Goal: Task Accomplishment & Management: Manage account settings

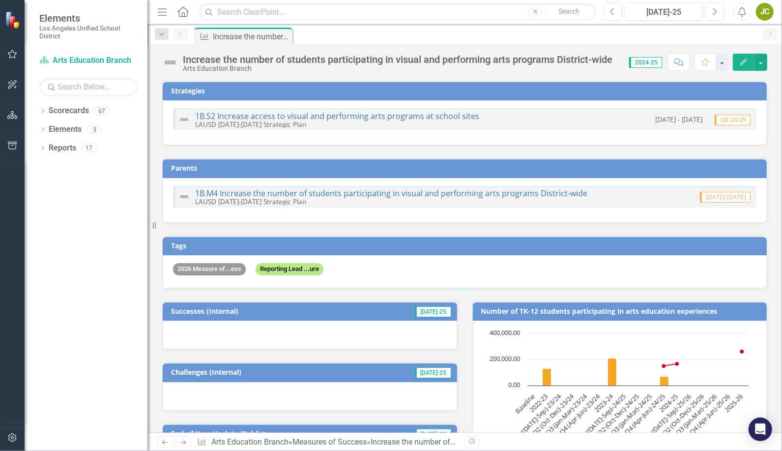
click at [519, 117] on div "1B.S2 Increase access to visual and performing arts programs at school sites LA…" at bounding box center [465, 119] width 584 height 22
click at [446, 193] on link "1B.M4 Increase the number of students participating in visual and performing ar…" at bounding box center [391, 193] width 392 height 11
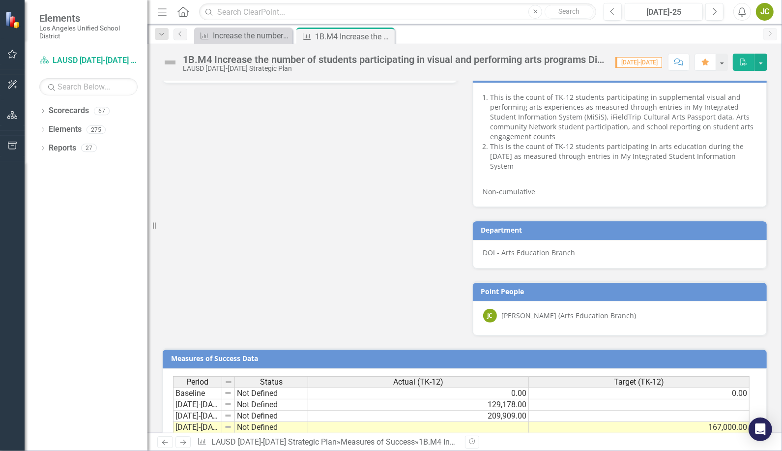
scroll to position [603, 0]
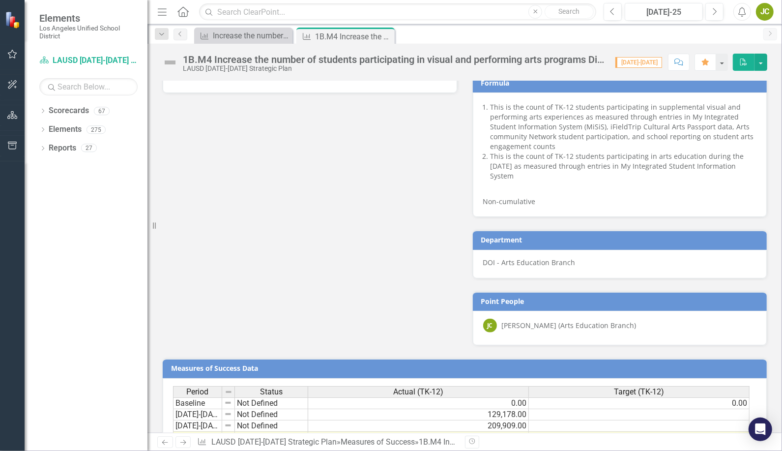
click at [451, 192] on div "Successes (Internal) Jun-25 Challenges (Internal) Jun-25 End-of-Year Update (Pu…" at bounding box center [465, 36] width 620 height 619
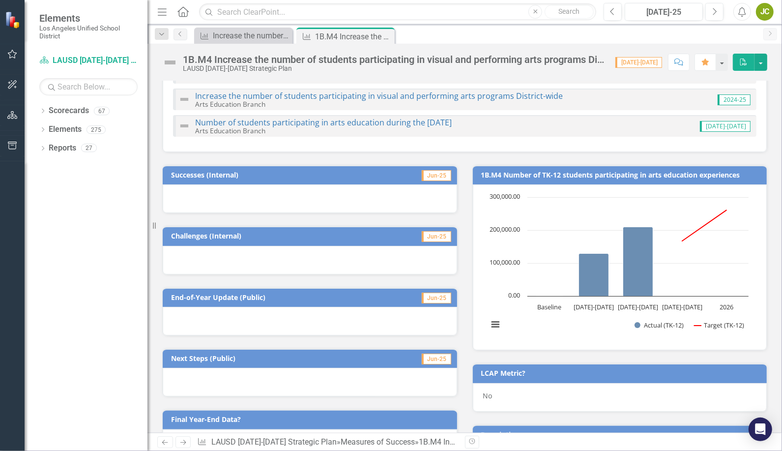
scroll to position [0, 0]
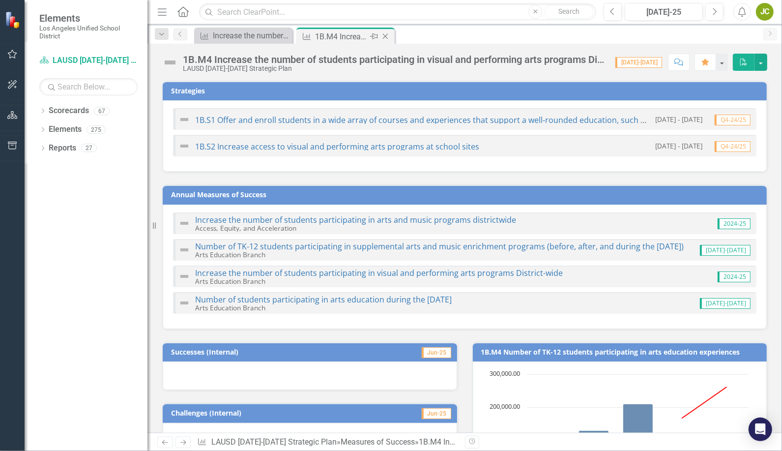
click at [342, 32] on div "1B.M4 Increase the number of students participating in visual and performing ar…" at bounding box center [341, 36] width 53 height 12
click at [460, 199] on td "Annual Measures of Success" at bounding box center [466, 195] width 591 height 15
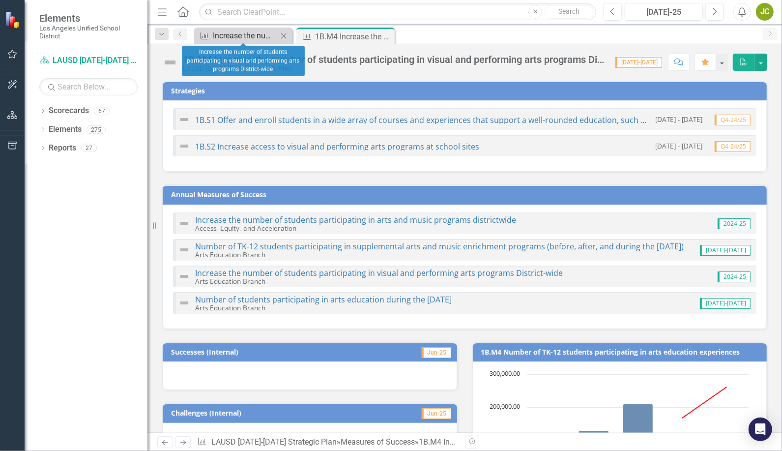
click at [258, 33] on div "Increase the number of students participating in visual and performing arts pro…" at bounding box center [245, 36] width 65 height 12
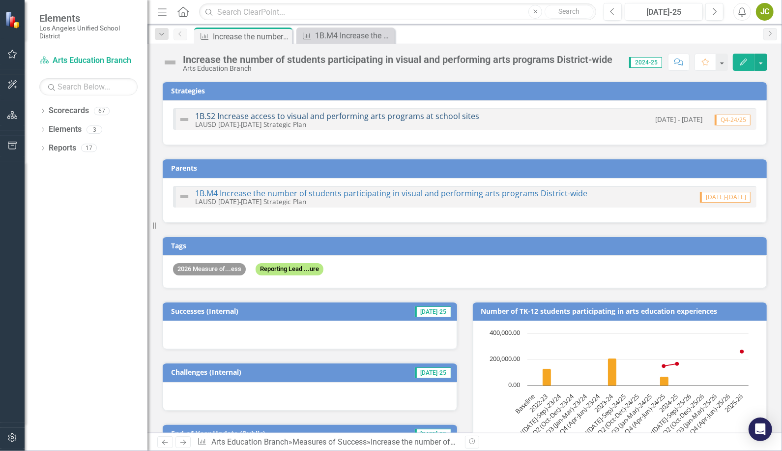
click at [334, 112] on link "1B.S2 Increase access to visual and performing arts programs at school sites" at bounding box center [337, 116] width 284 height 11
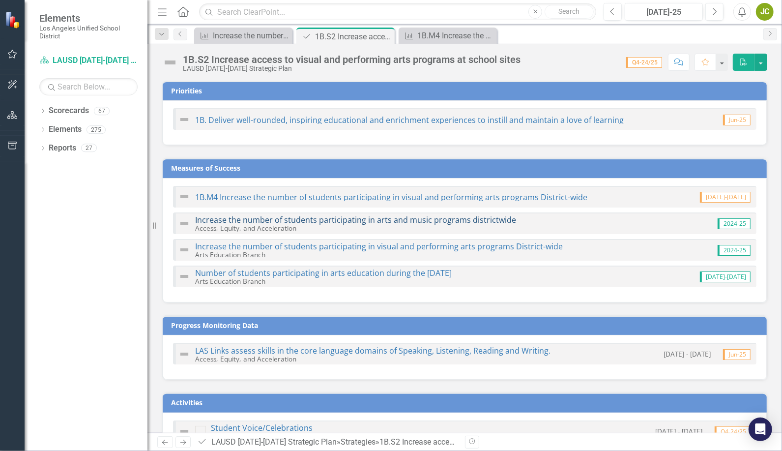
scroll to position [30, 0]
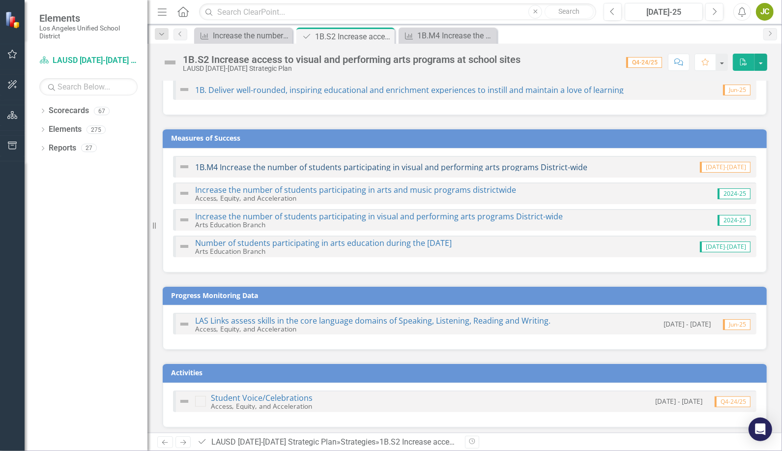
click at [334, 169] on link "1B.M4 Increase the number of students participating in visual and performing ar…" at bounding box center [391, 167] width 392 height 11
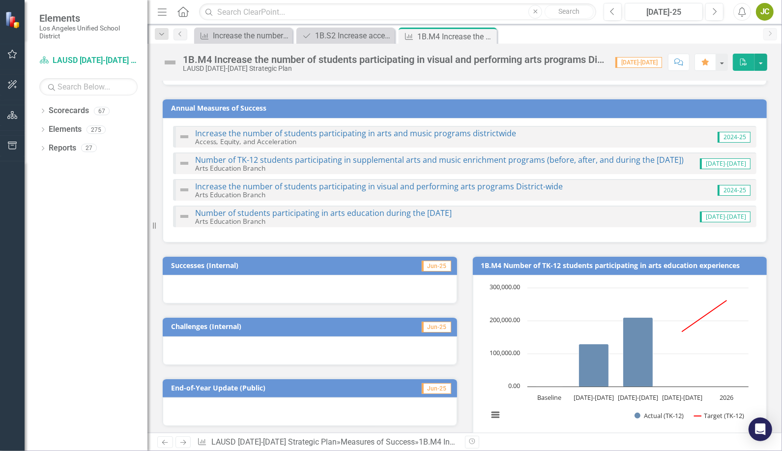
scroll to position [85, 0]
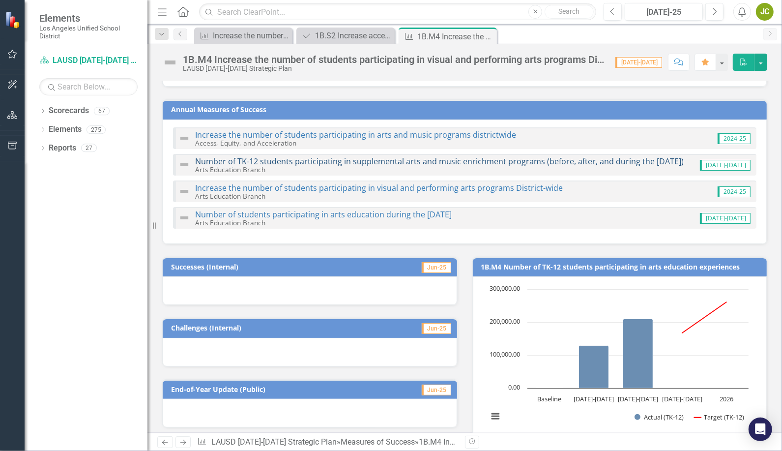
click at [555, 160] on link "Number of TK-12 students participating in supplemental arts and music enrichmen…" at bounding box center [439, 161] width 489 height 11
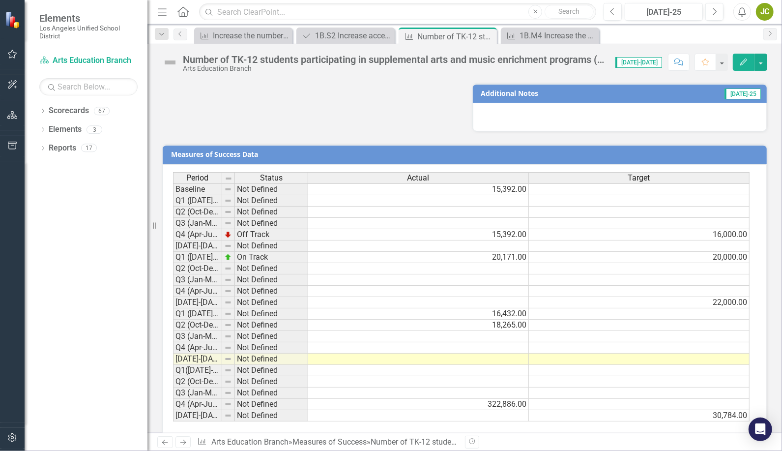
scroll to position [728, 0]
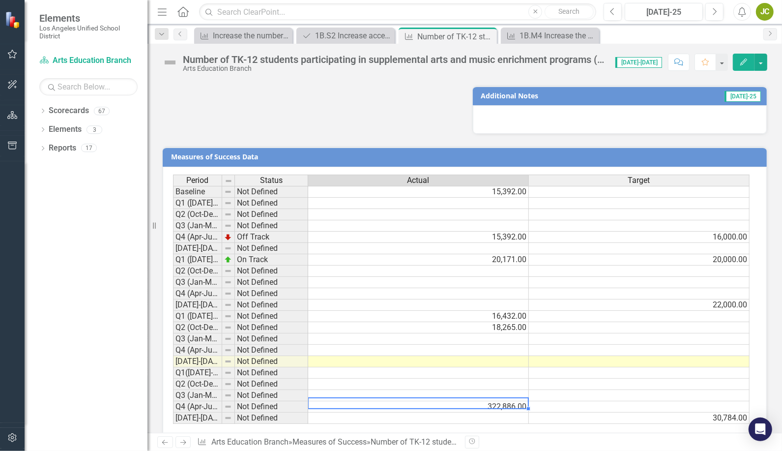
click at [488, 401] on td "322,886.00" at bounding box center [418, 406] width 221 height 11
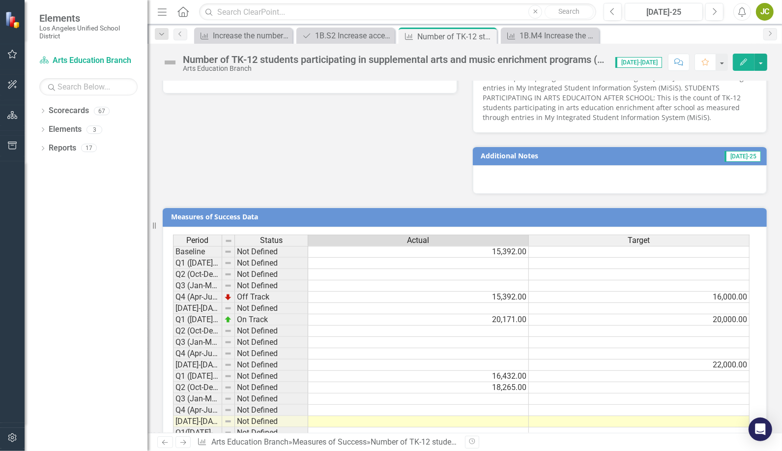
scroll to position [710, 0]
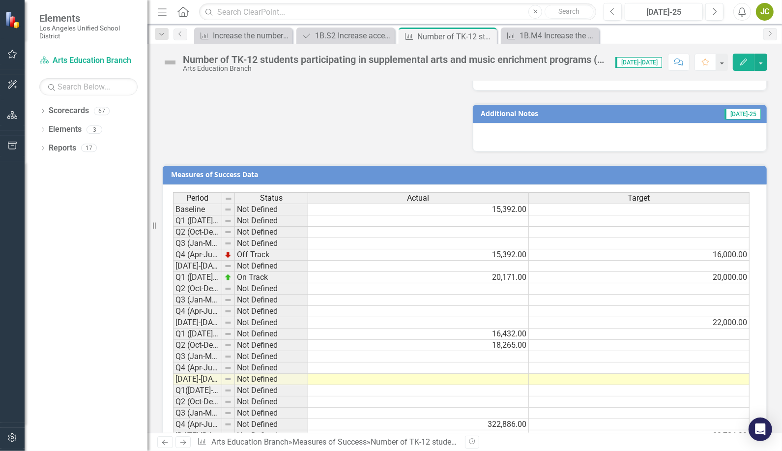
click at [734, 125] on div at bounding box center [620, 137] width 295 height 29
click at [737, 109] on span "[DATE]-25" at bounding box center [743, 114] width 36 height 11
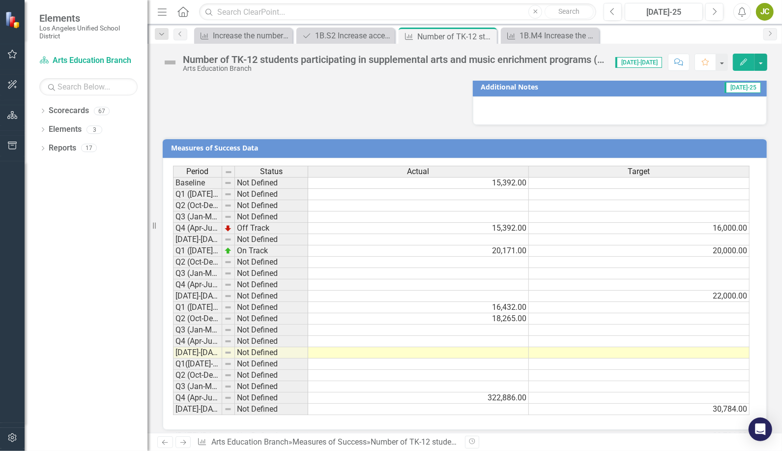
click at [512, 392] on td "322,886.00" at bounding box center [418, 397] width 221 height 11
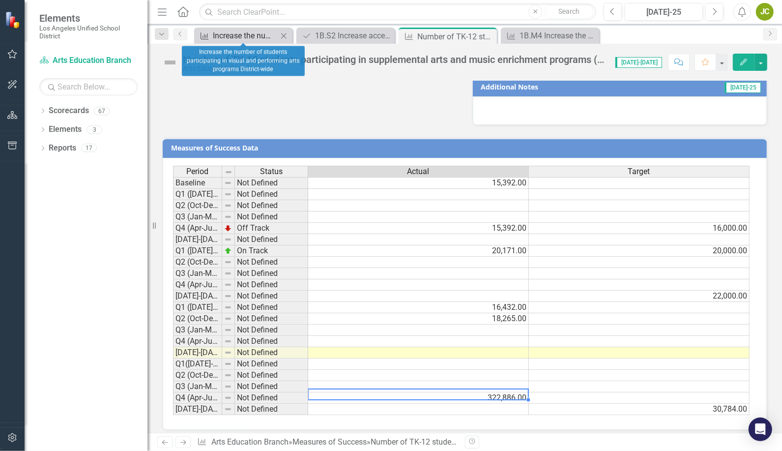
click at [249, 37] on div "Increase the number of students participating in visual and performing arts pro…" at bounding box center [245, 36] width 65 height 12
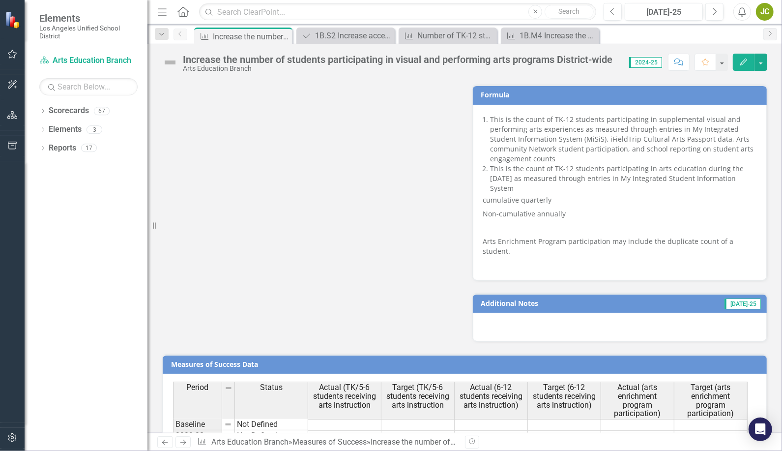
scroll to position [869, 0]
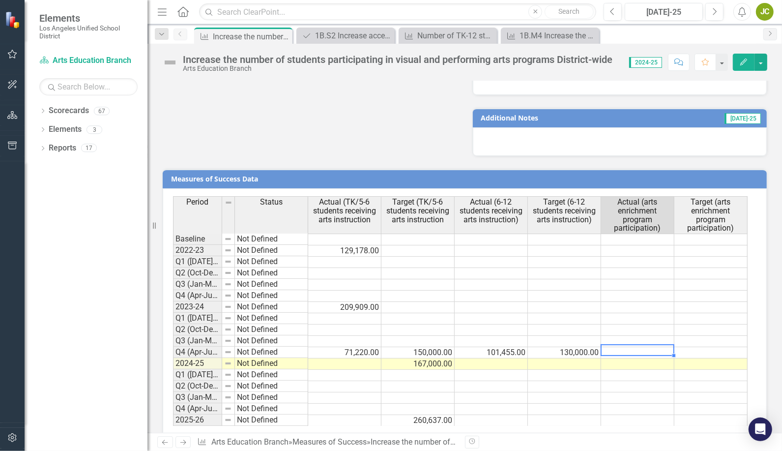
click at [638, 347] on td at bounding box center [637, 352] width 73 height 11
type textarea "322886"
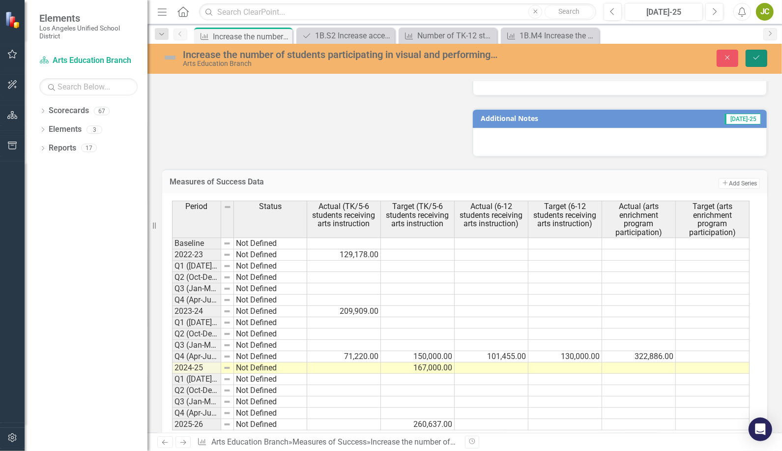
click at [755, 61] on button "Save" at bounding box center [757, 58] width 22 height 17
